Goal: Transaction & Acquisition: Purchase product/service

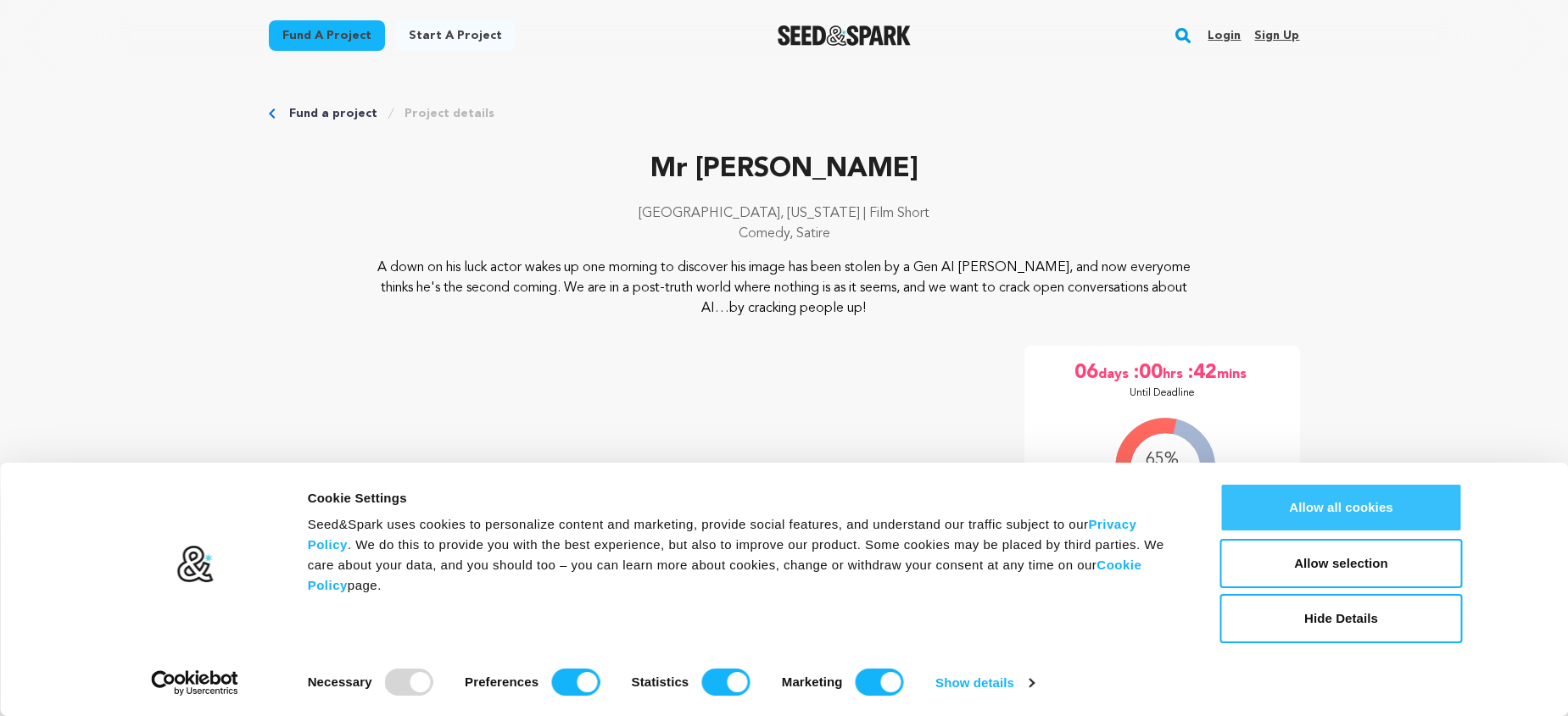
click at [1314, 494] on button "Allow all cookies" at bounding box center [1341, 507] width 242 height 49
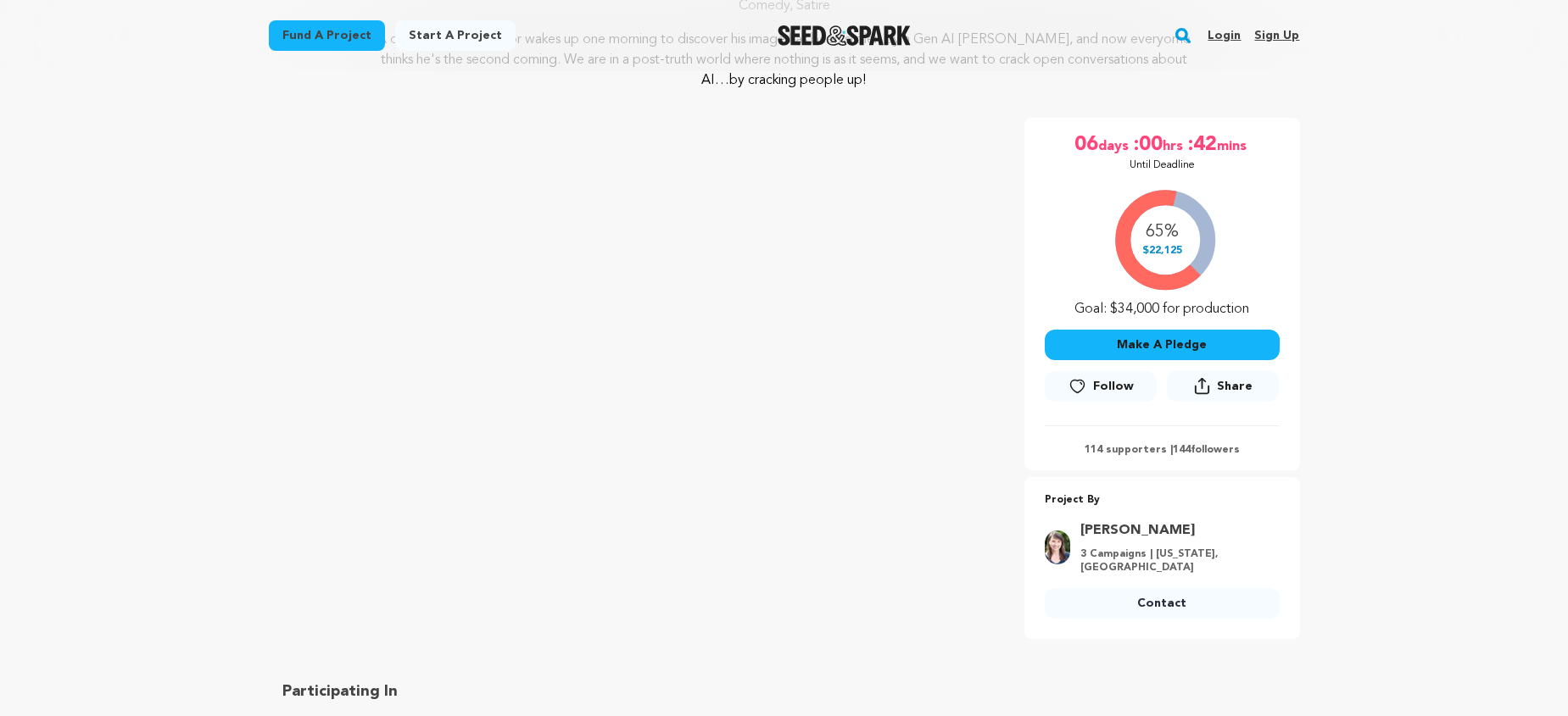
scroll to position [240, 0]
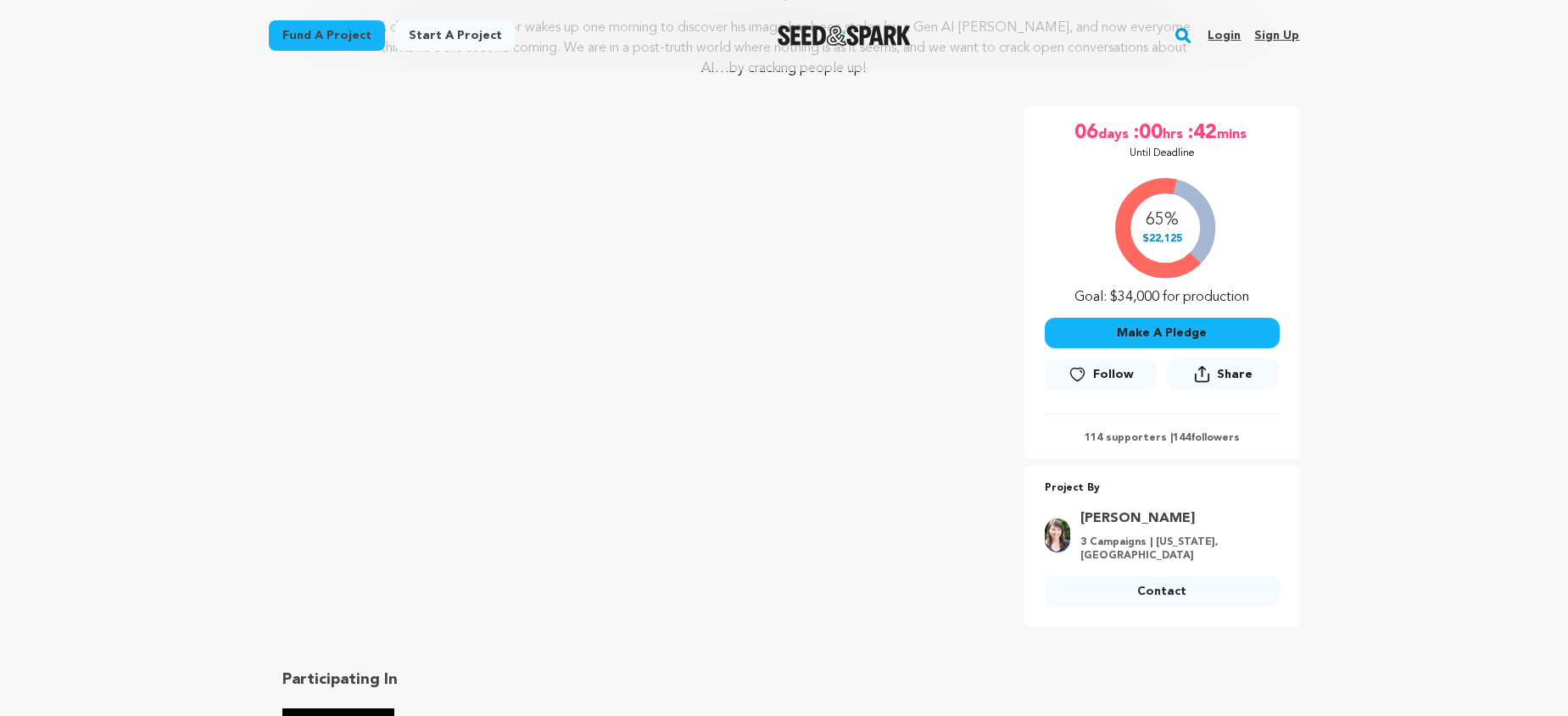
click at [1120, 335] on button "Make A Pledge" at bounding box center [1161, 333] width 235 height 30
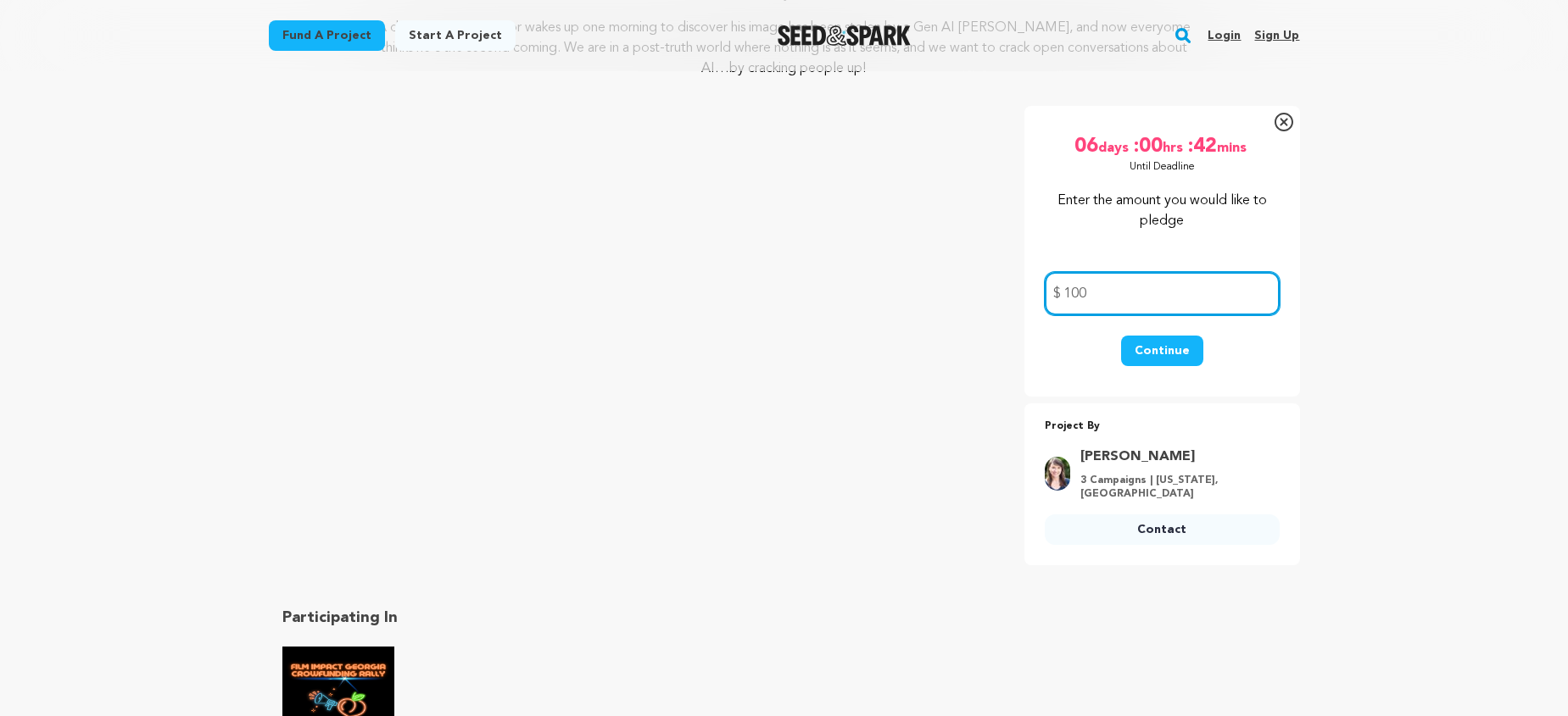
type input "100"
click at [1145, 350] on button "Continue" at bounding box center [1161, 350] width 82 height 30
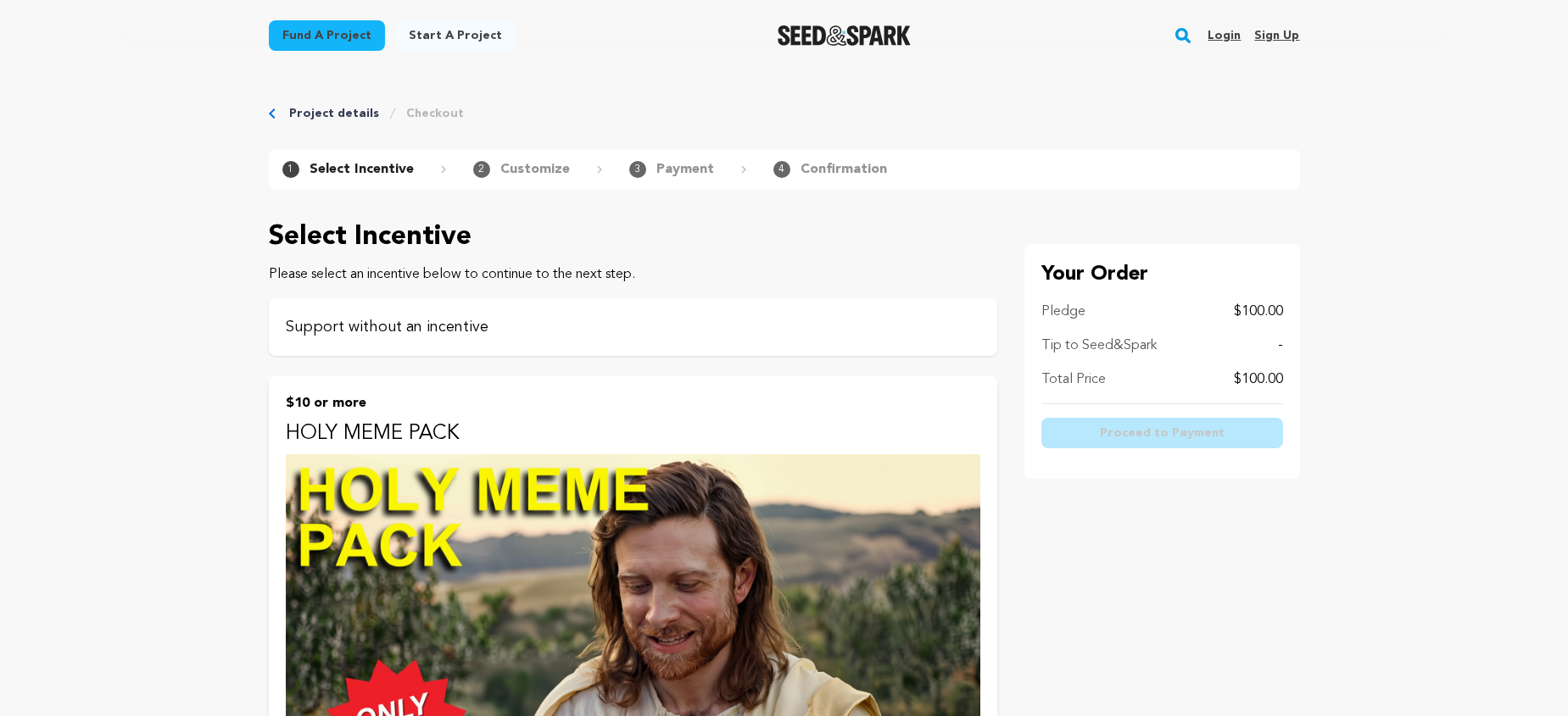
click at [822, 339] on div "Support without an incentive" at bounding box center [633, 327] width 728 height 58
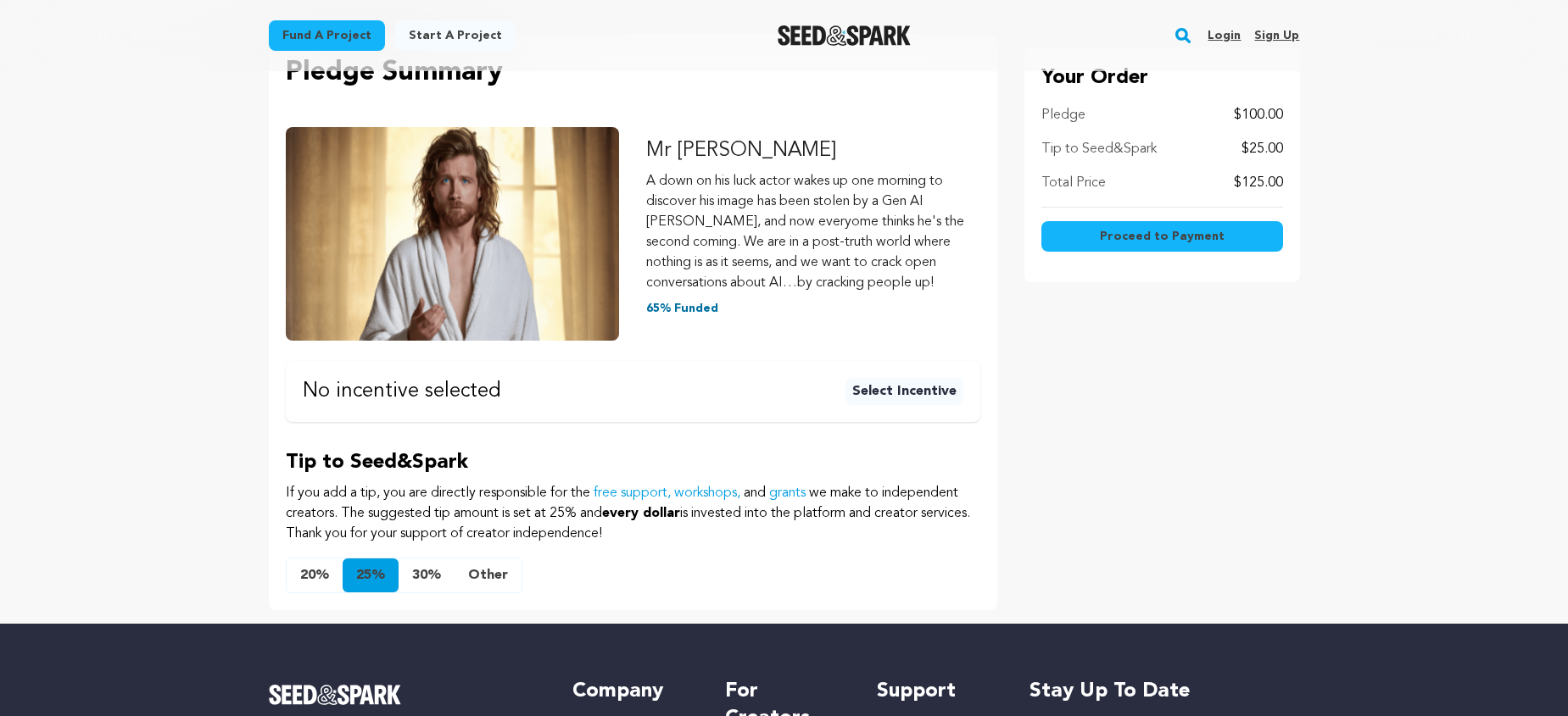
scroll to position [223, 0]
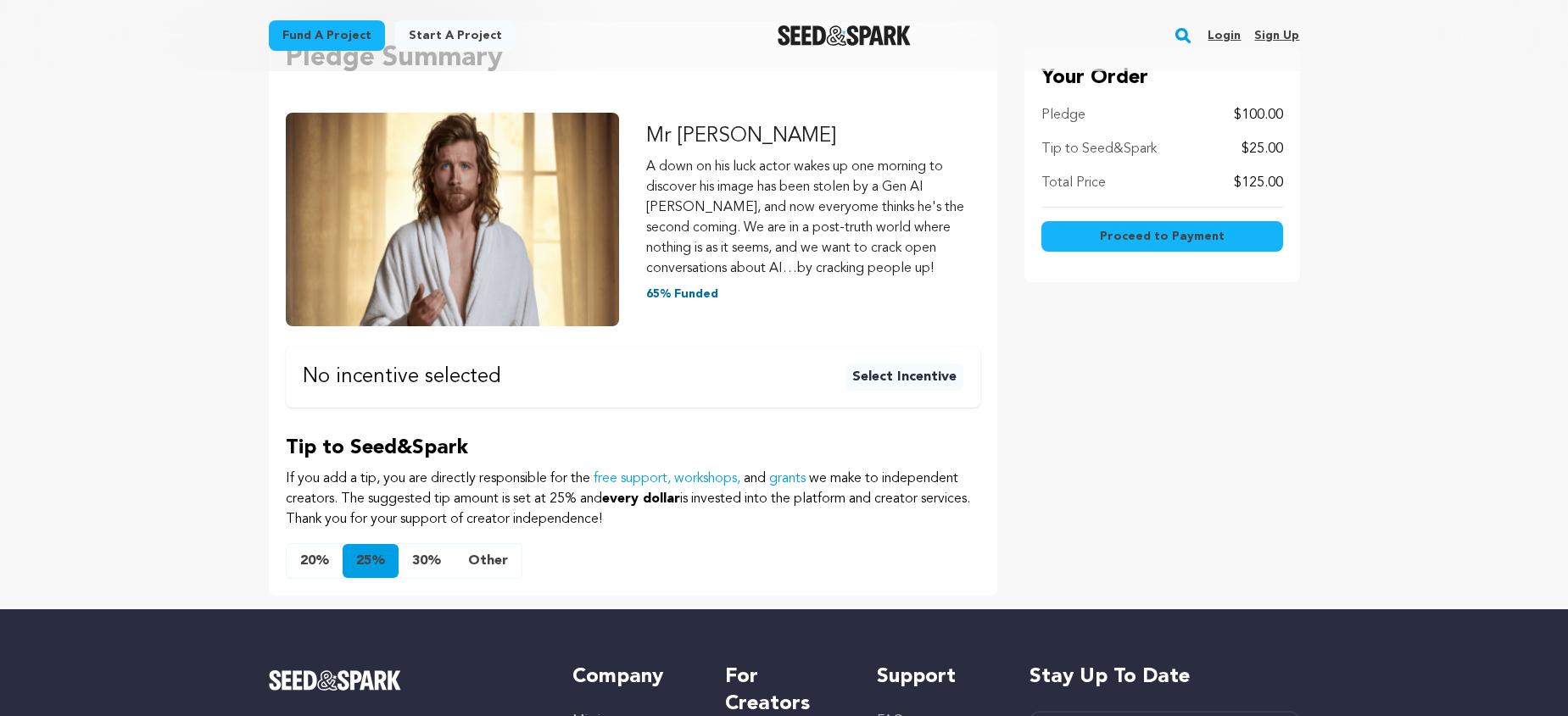
click at [867, 370] on button "Select Incentive" at bounding box center [904, 377] width 118 height 27
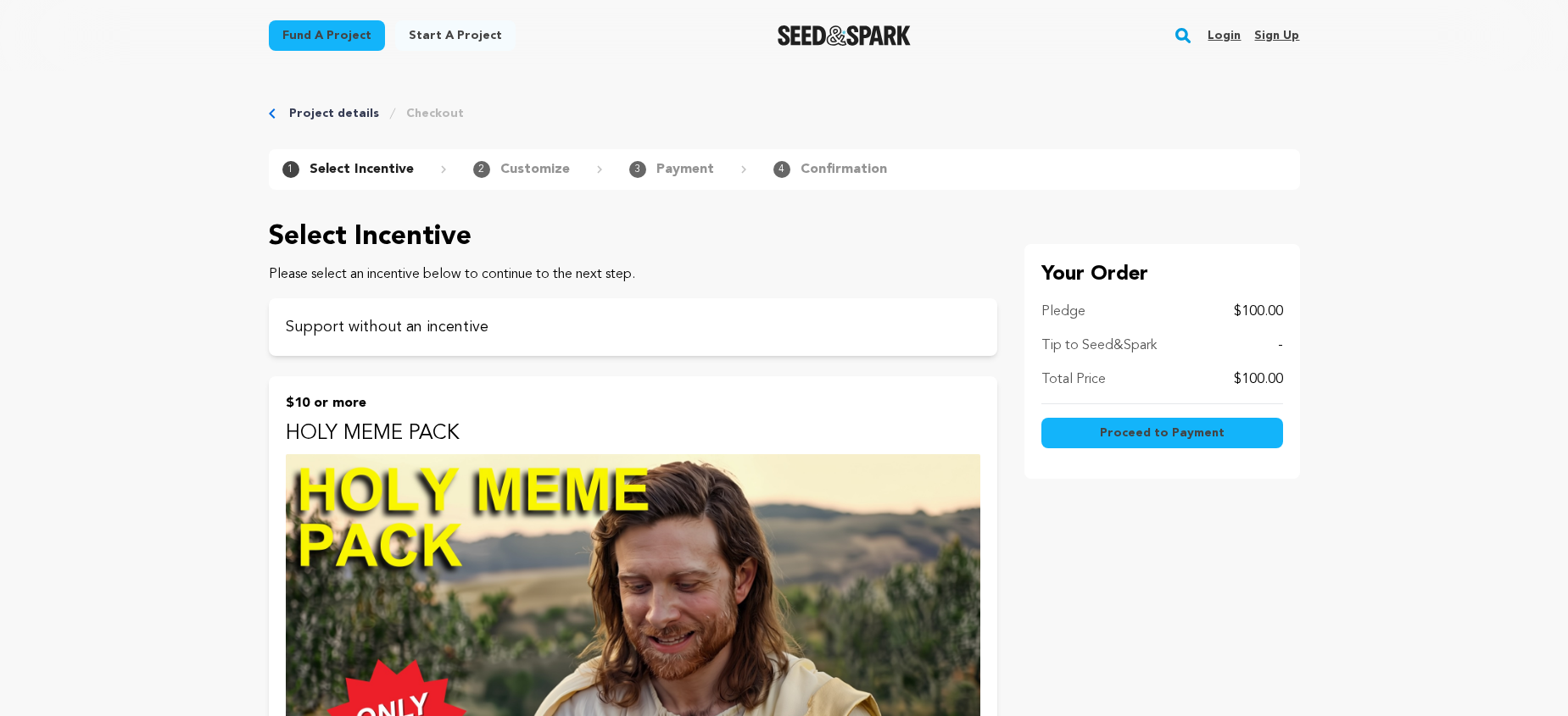
click at [1099, 430] on button "Proceed to Payment" at bounding box center [1162, 432] width 242 height 30
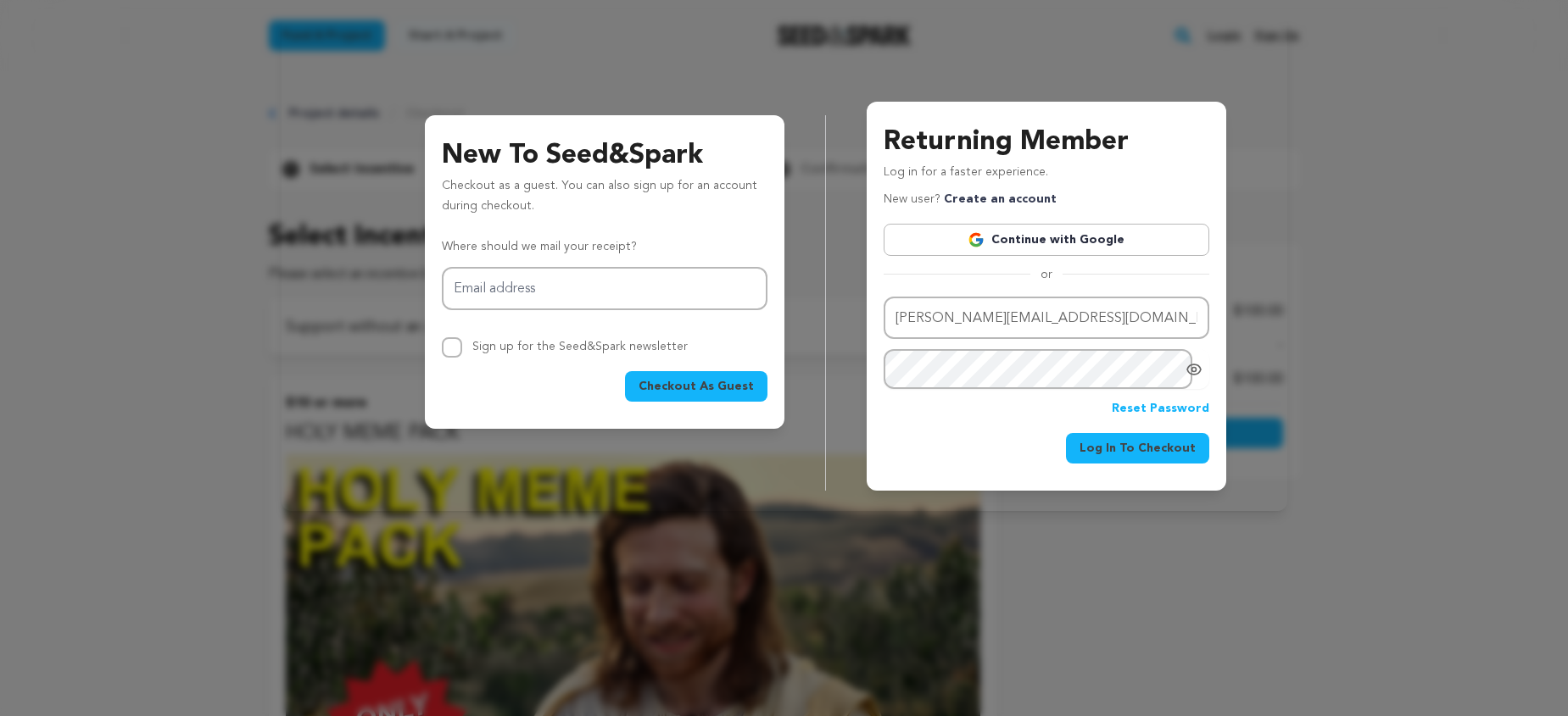
click at [1105, 449] on span "Log In To Checkout" at bounding box center [1138, 448] width 116 height 17
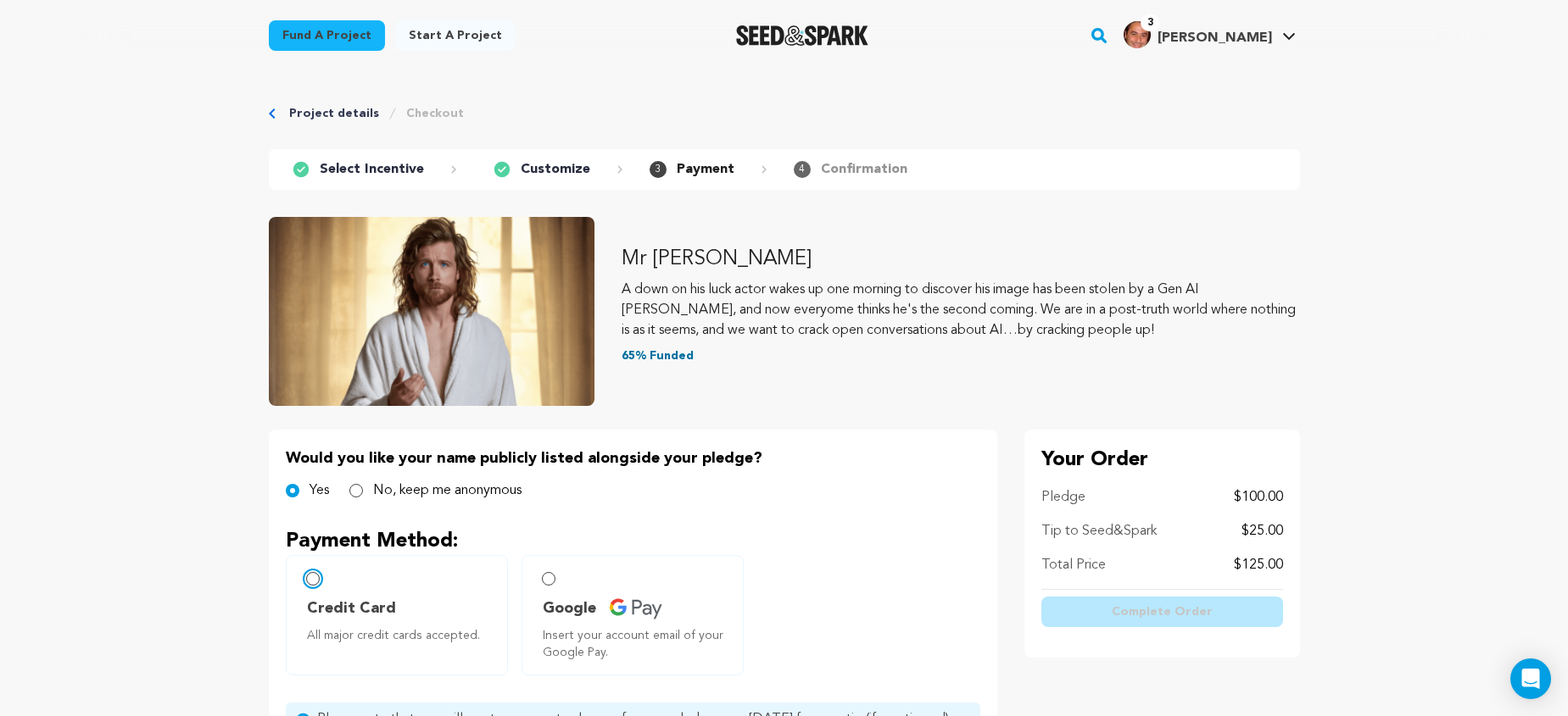
click at [312, 582] on input "Credit Card All major credit cards accepted." at bounding box center [312, 579] width 14 height 14
radio input "false"
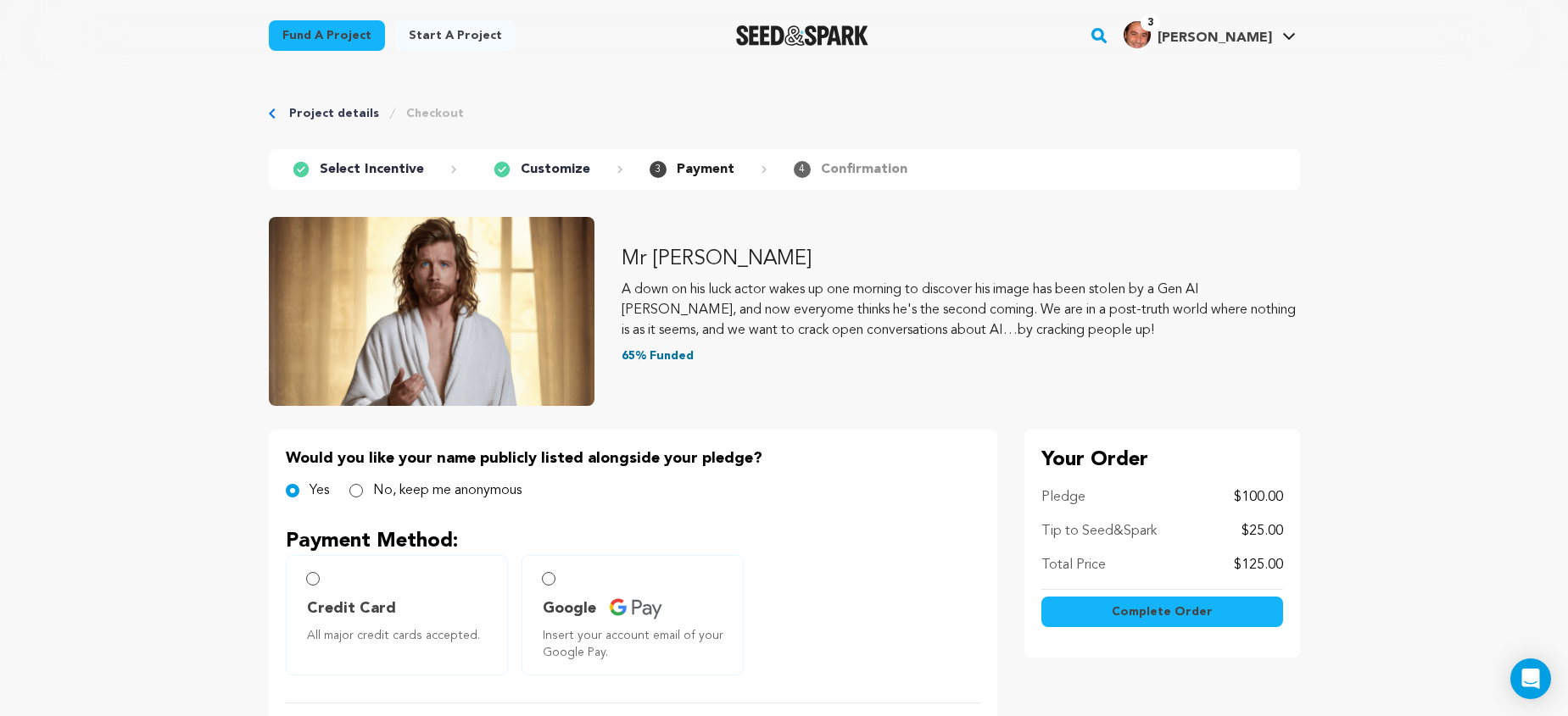
click at [1121, 611] on span "Complete Order" at bounding box center [1161, 612] width 100 height 17
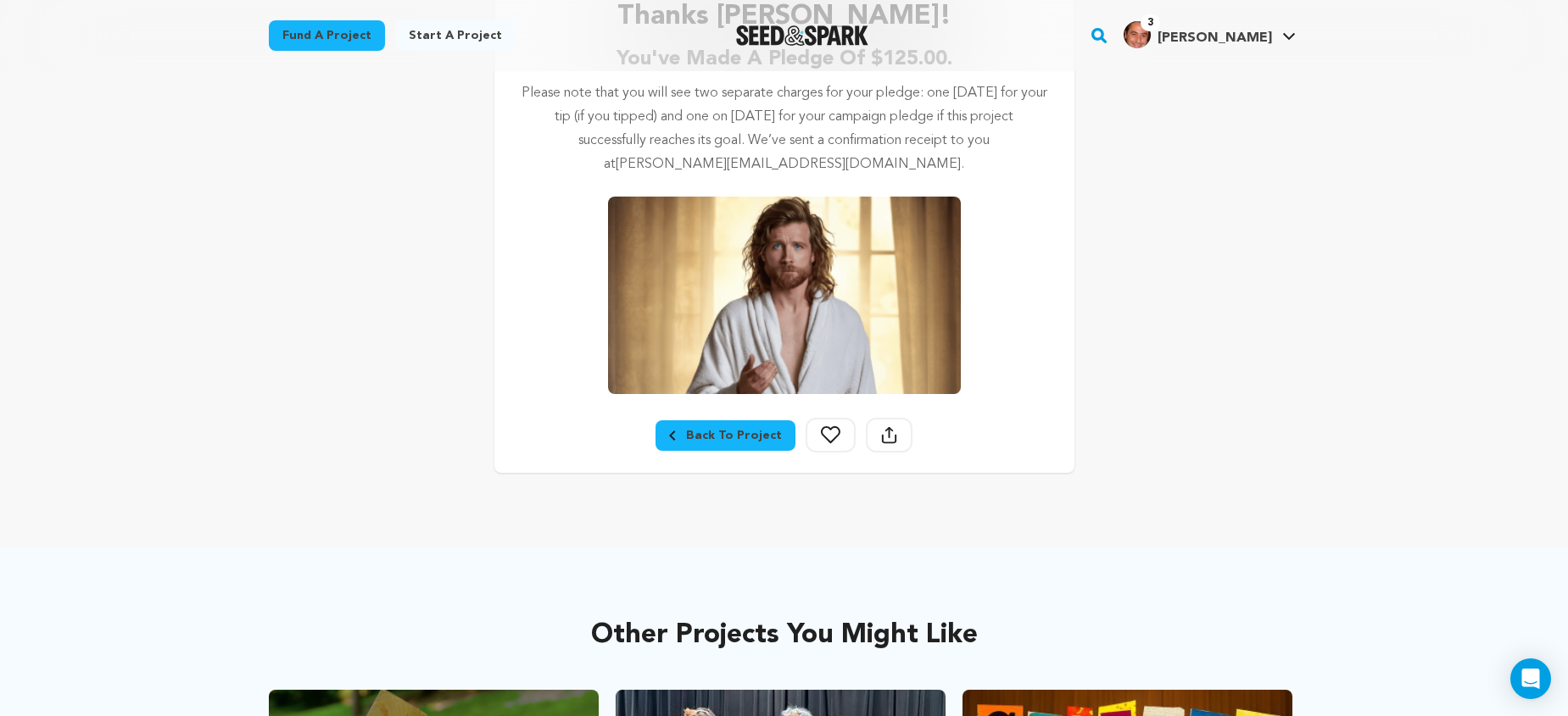
scroll to position [347, 0]
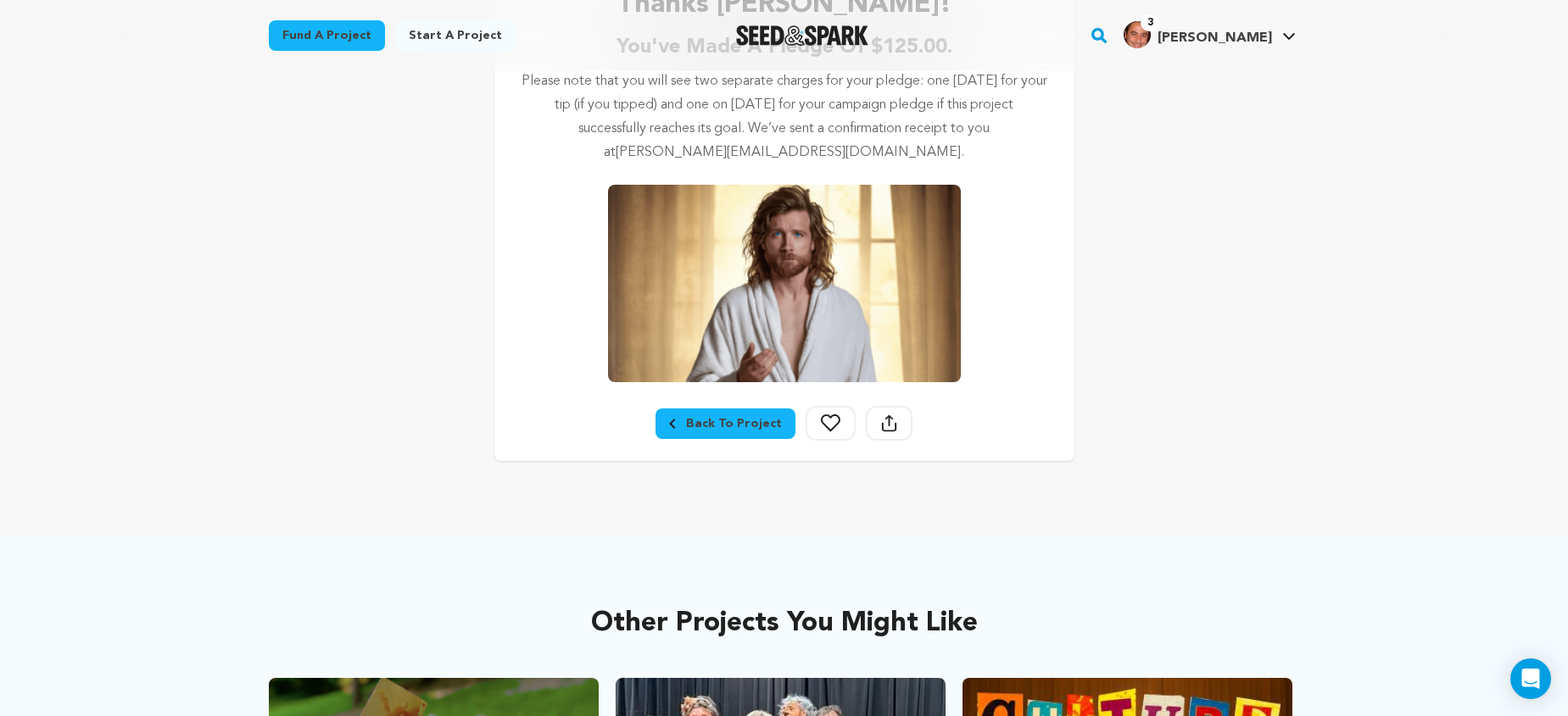
click at [743, 421] on div "Back To Project" at bounding box center [725, 424] width 112 height 17
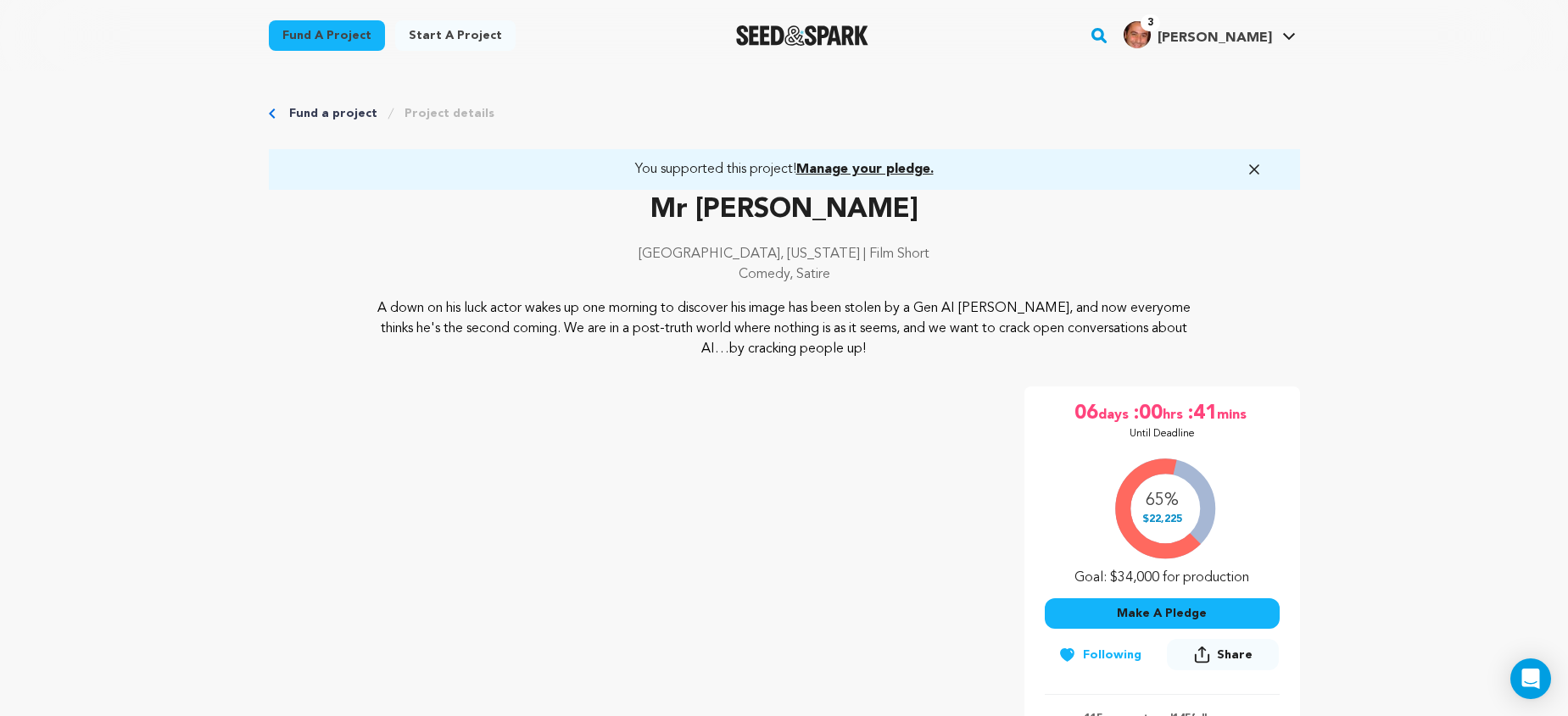
click at [1168, 523] on div "65% $22,225 Goal: $34,000 for production" at bounding box center [1161, 518] width 235 height 141
click at [1165, 517] on div "65% $22,225 Goal: $34,000 for production" at bounding box center [1161, 518] width 235 height 141
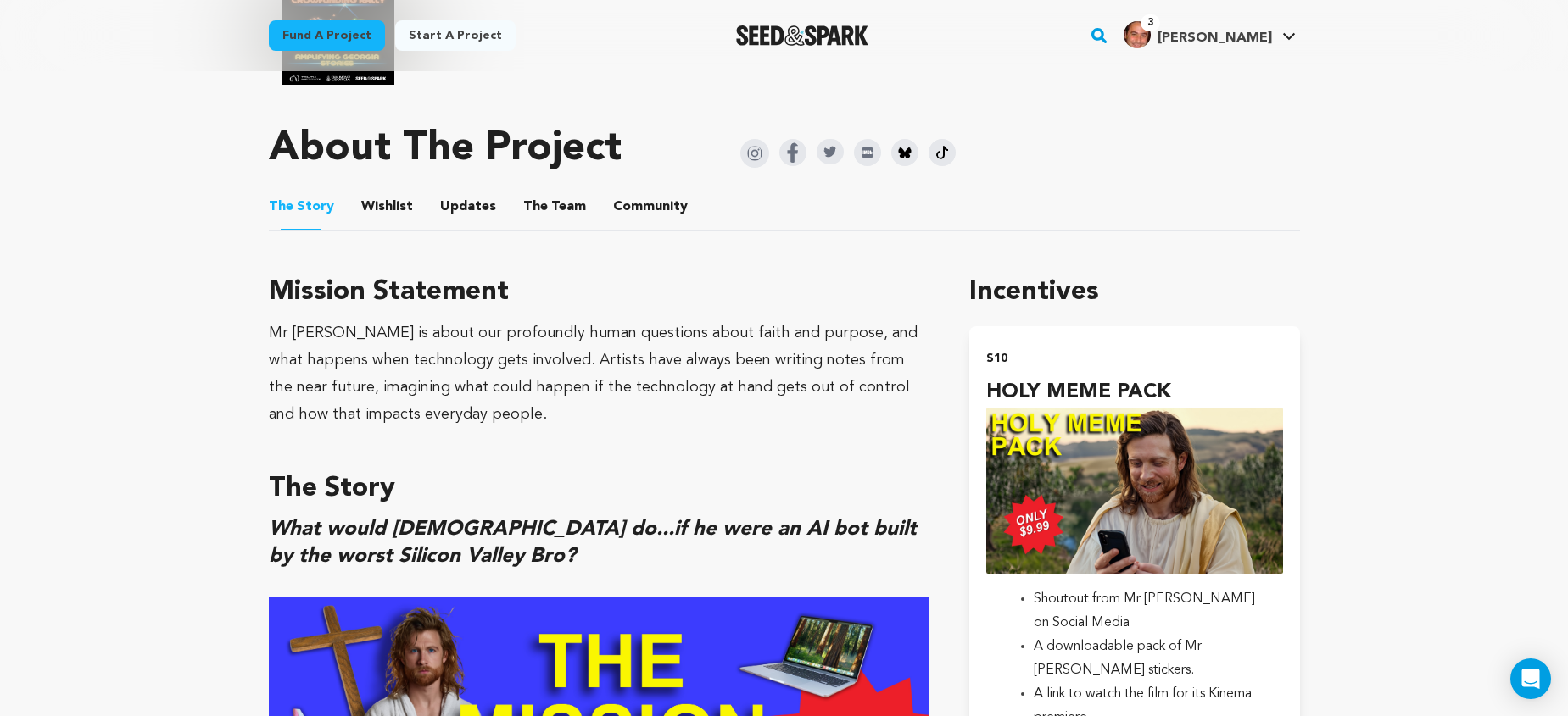
scroll to position [1021, 0]
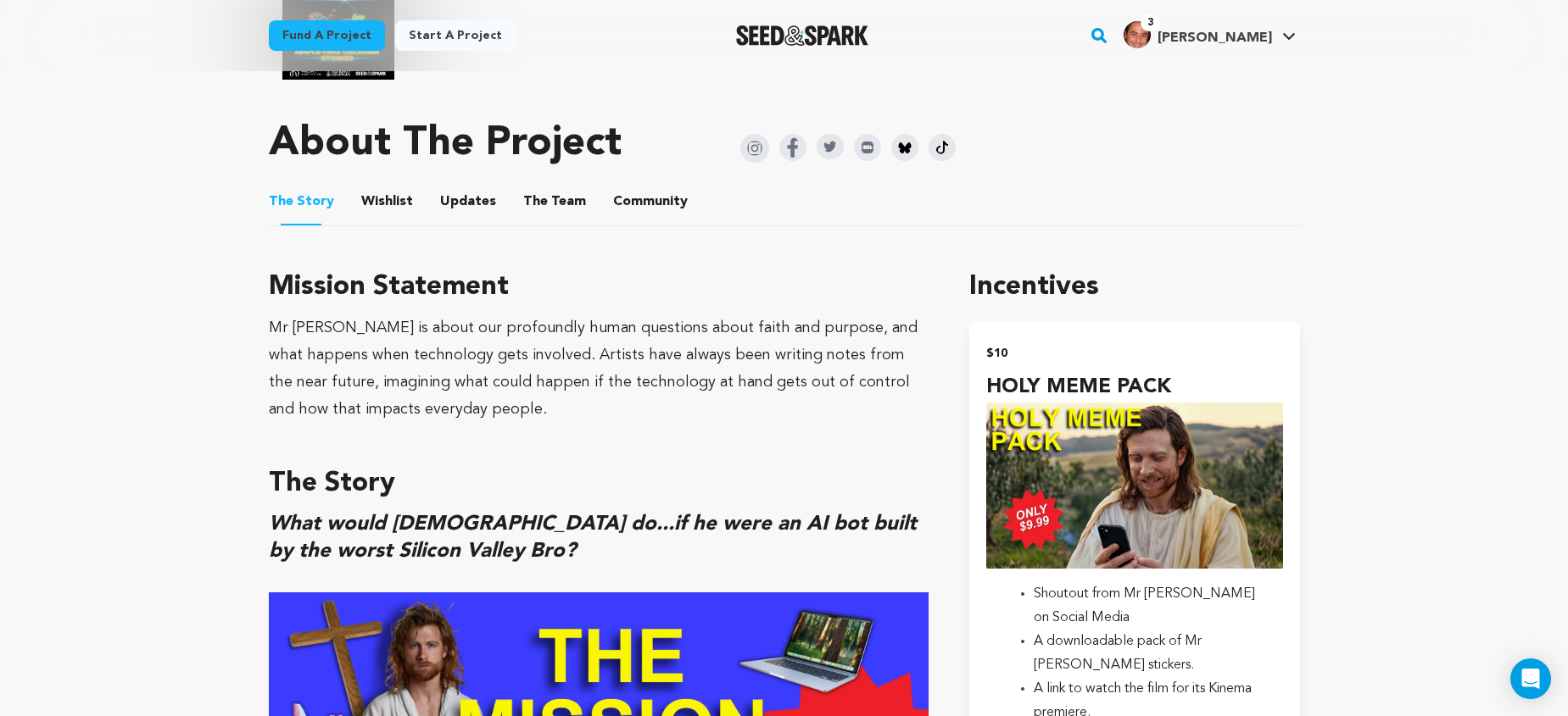
click at [632, 204] on button "Community" at bounding box center [650, 205] width 41 height 41
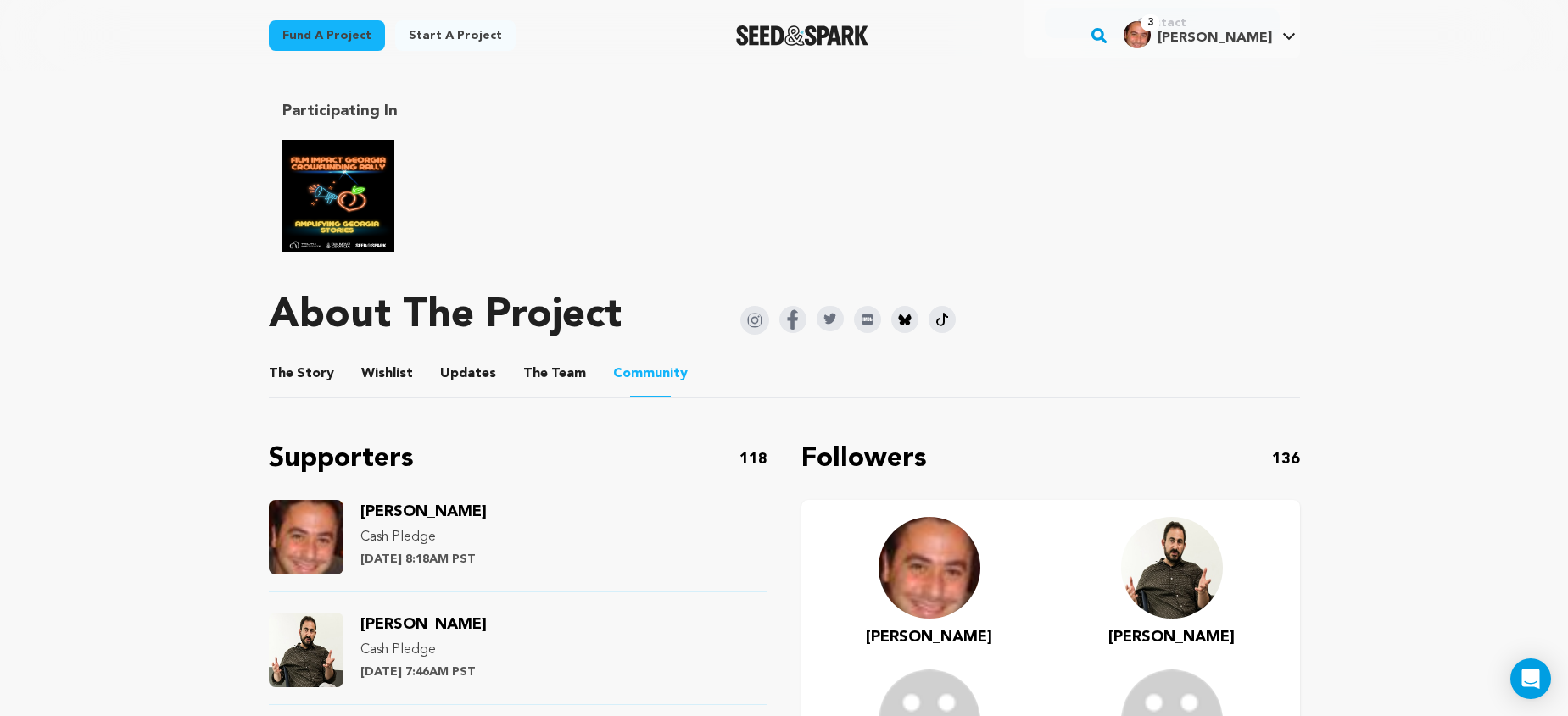
scroll to position [845, 0]
